Goal: Task Accomplishment & Management: Complete application form

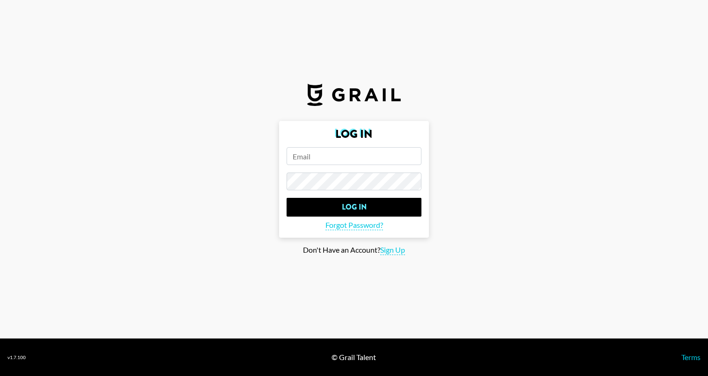
click at [303, 147] on input "email" at bounding box center [354, 156] width 135 height 18
paste input "[EMAIL_ADDRESS][DOMAIN_NAME]"
type input "[EMAIL_ADDRESS][DOMAIN_NAME]"
click at [345, 217] on form "Log In [EMAIL_ADDRESS][DOMAIN_NAME] Log In Forgot Password?" at bounding box center [354, 179] width 150 height 117
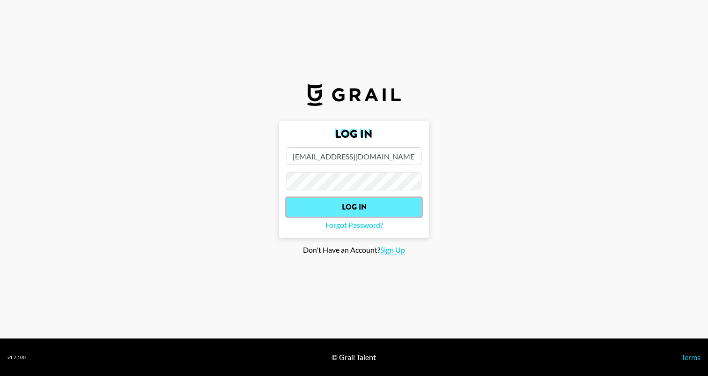
click at [349, 207] on input "Log In" at bounding box center [354, 207] width 135 height 19
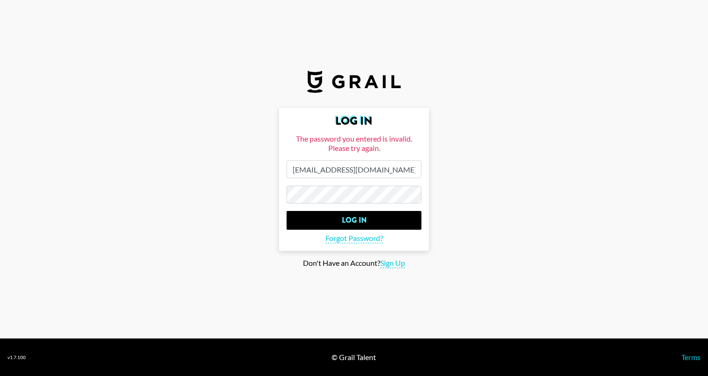
click at [200, 180] on main "Log In The password you entered is invalid. Please try again. [EMAIL_ADDRESS][D…" at bounding box center [353, 188] width 693 height 160
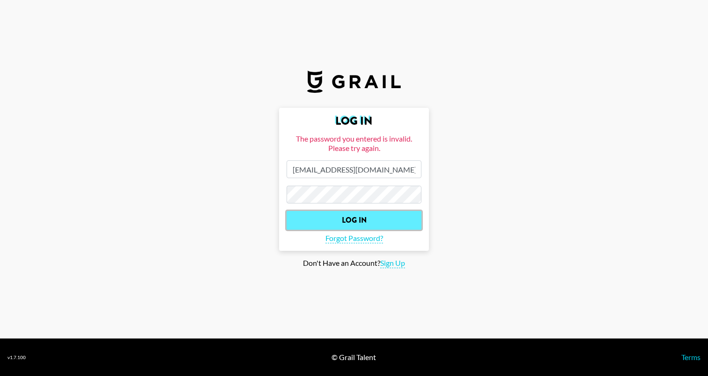
click at [312, 228] on input "Log In" at bounding box center [354, 220] width 135 height 19
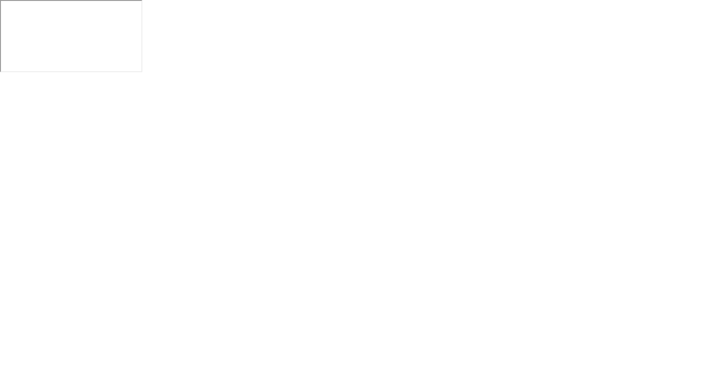
select select "Song"
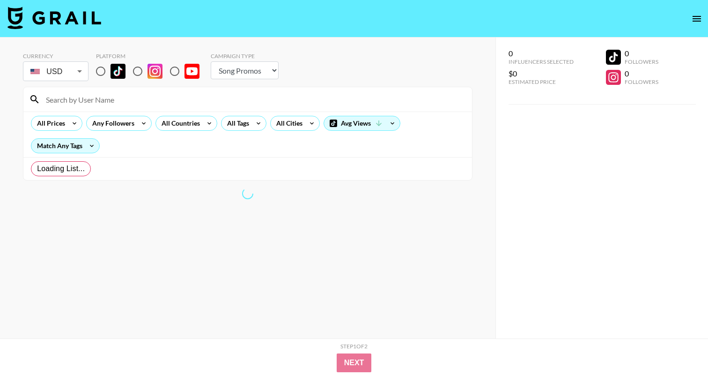
radio input "true"
select select "Brand"
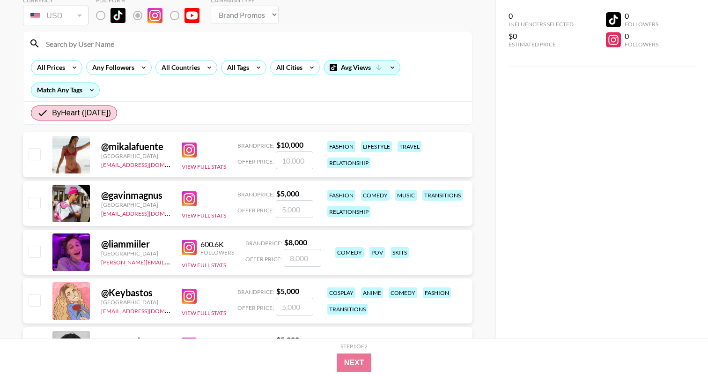
scroll to position [55, 0]
click at [190, 149] on img at bounding box center [189, 150] width 15 height 15
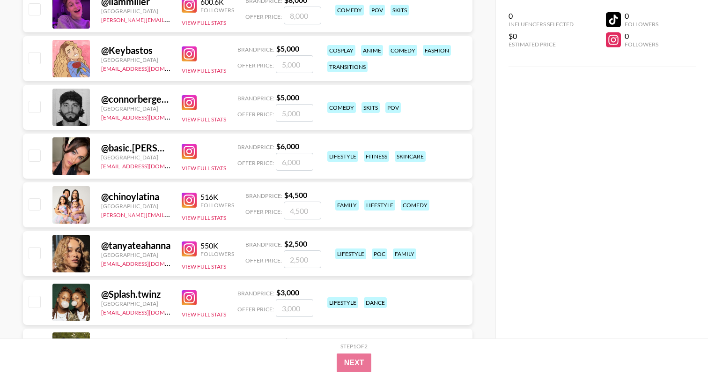
scroll to position [324, 0]
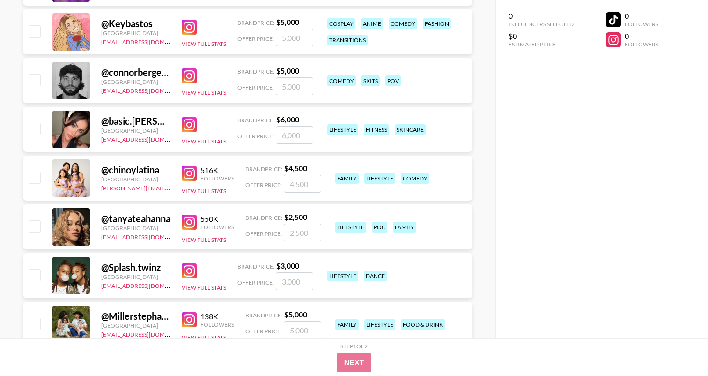
click at [186, 174] on img at bounding box center [189, 173] width 15 height 15
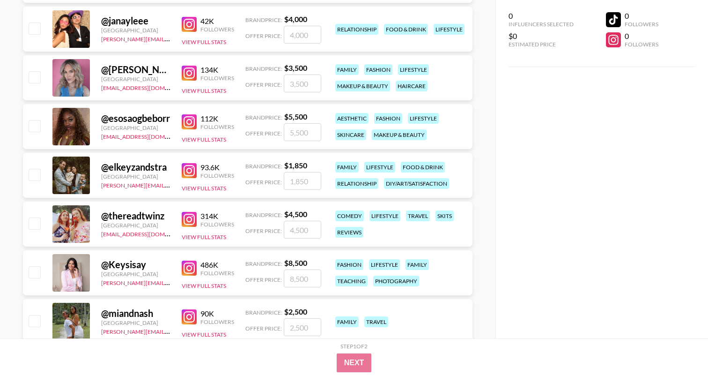
scroll to position [3241, 0]
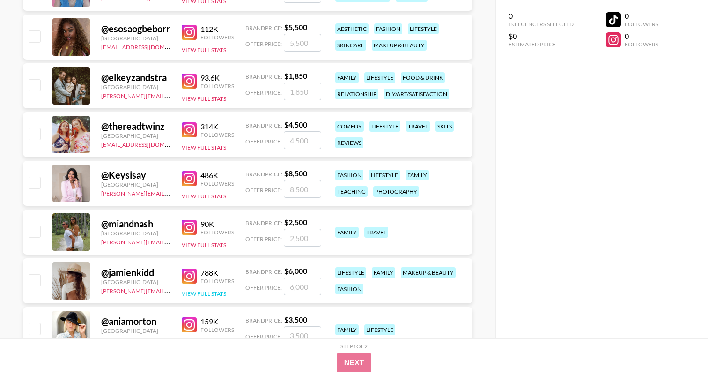
click at [197, 295] on button "View Full Stats" at bounding box center [204, 293] width 44 height 7
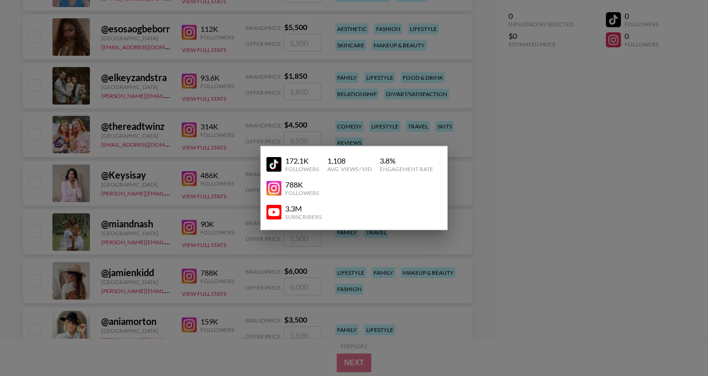
click at [213, 228] on div at bounding box center [354, 188] width 708 height 376
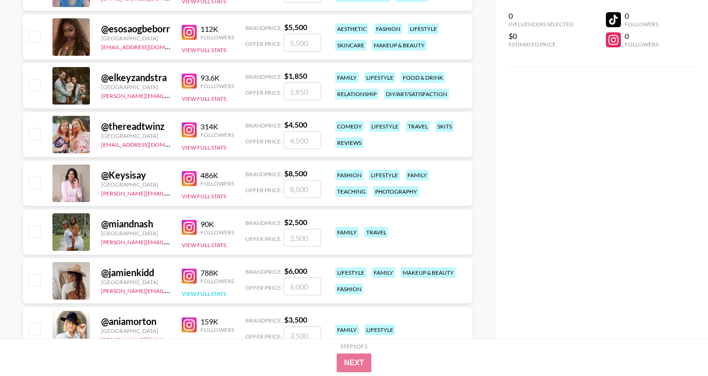
scroll to position [3237, 0]
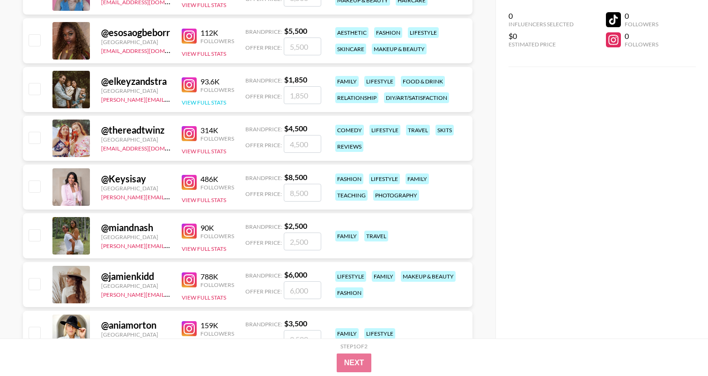
click at [210, 102] on button "View Full Stats" at bounding box center [204, 102] width 44 height 7
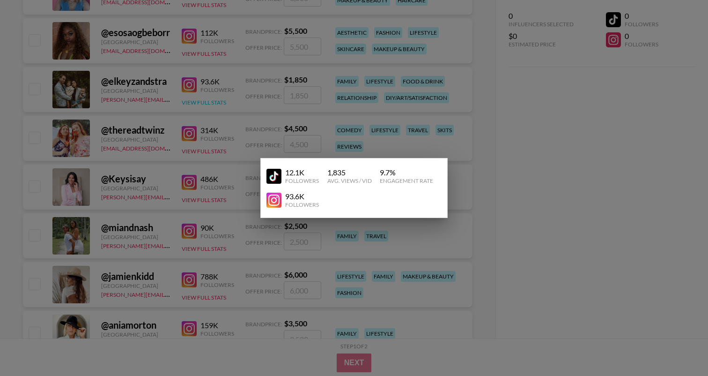
click at [210, 102] on div at bounding box center [354, 188] width 708 height 376
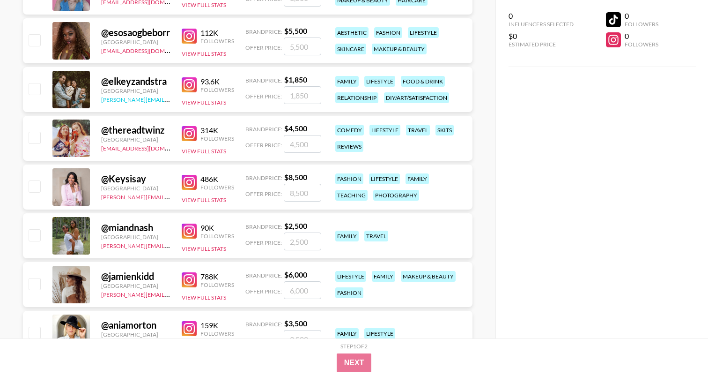
click at [157, 96] on link "[PERSON_NAME][EMAIL_ADDRESS][PERSON_NAME][DOMAIN_NAME]" at bounding box center [192, 98] width 183 height 9
click at [163, 82] on div "@ elkeyzandstra" at bounding box center [135, 81] width 69 height 12
click at [158, 88] on div "[GEOGRAPHIC_DATA]" at bounding box center [135, 90] width 69 height 7
click at [31, 82] on div at bounding box center [34, 89] width 15 height 16
click at [38, 96] on div at bounding box center [34, 89] width 15 height 16
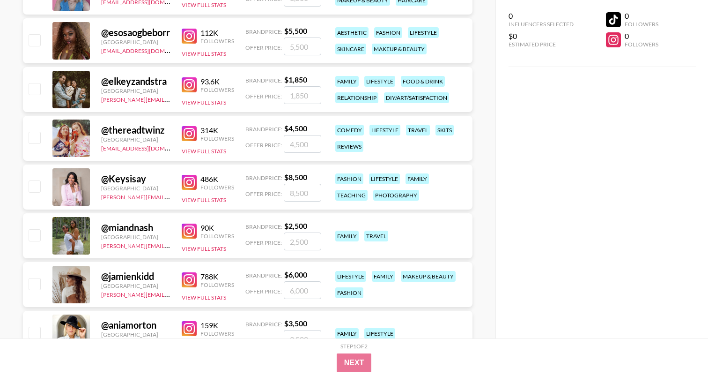
click at [36, 89] on input "checkbox" at bounding box center [34, 88] width 11 height 11
checkbox input "true"
type input "1850"
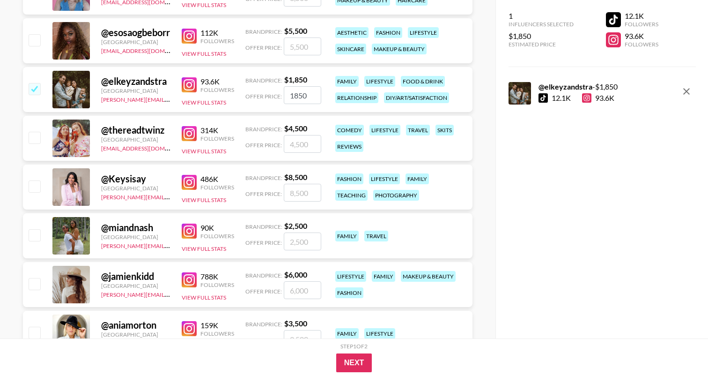
click at [36, 89] on input "checkbox" at bounding box center [34, 88] width 11 height 11
checkbox input "false"
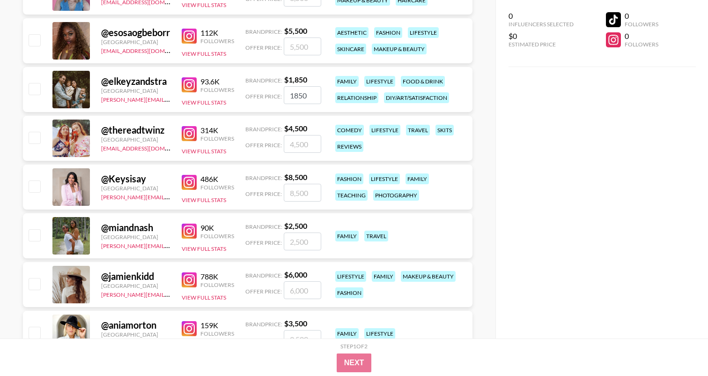
click at [217, 87] on div "Followers" at bounding box center [217, 89] width 34 height 7
click at [186, 83] on img at bounding box center [189, 84] width 15 height 15
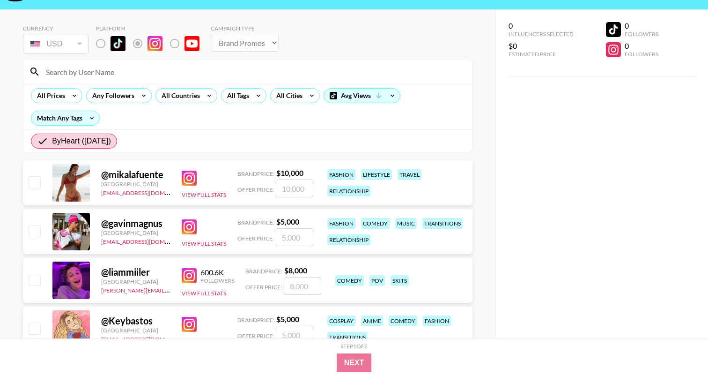
scroll to position [29, 0]
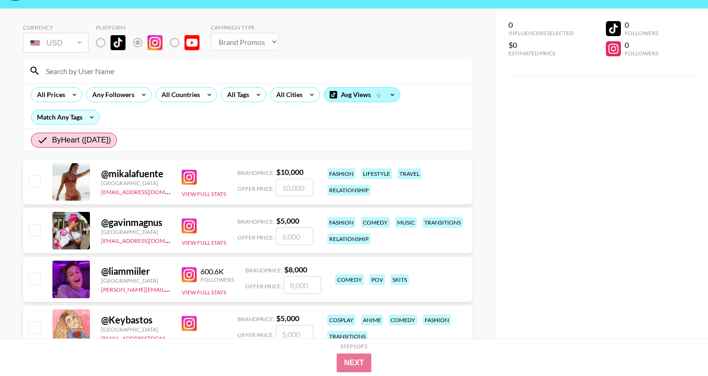
click at [377, 99] on div "Avg Views" at bounding box center [362, 95] width 76 height 14
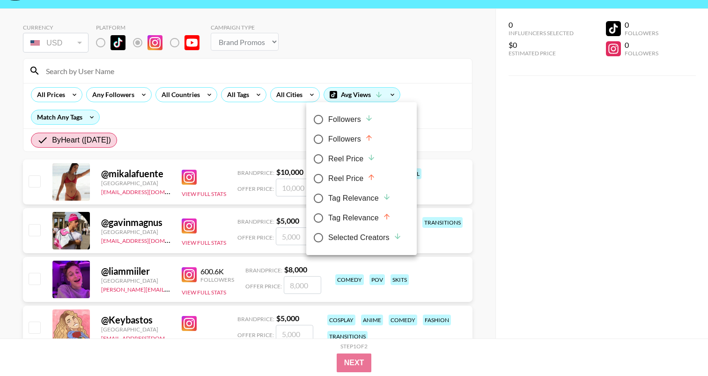
click at [164, 125] on div at bounding box center [354, 188] width 708 height 376
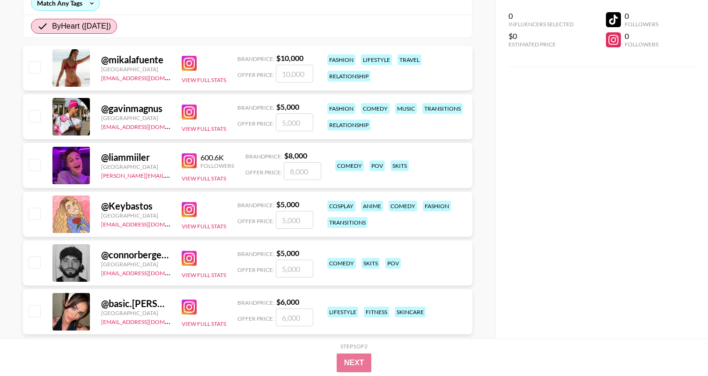
scroll to position [143, 0]
